Goal: Go to known website: Go to known website

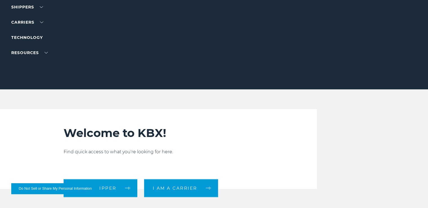
scroll to position [141, 0]
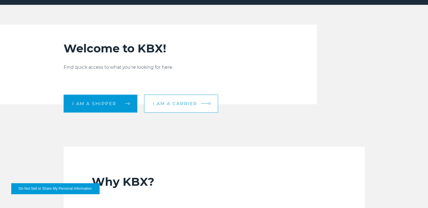
click at [191, 105] on span "I am a carrier" at bounding box center [175, 103] width 45 height 4
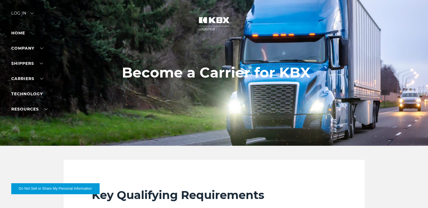
click at [23, 15] on div "Log in" at bounding box center [22, 15] width 23 height 8
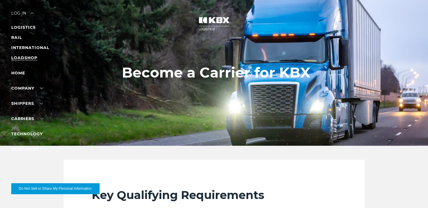
click at [27, 57] on link "LOADSHOP" at bounding box center [24, 57] width 26 height 5
